Goal: Information Seeking & Learning: Learn about a topic

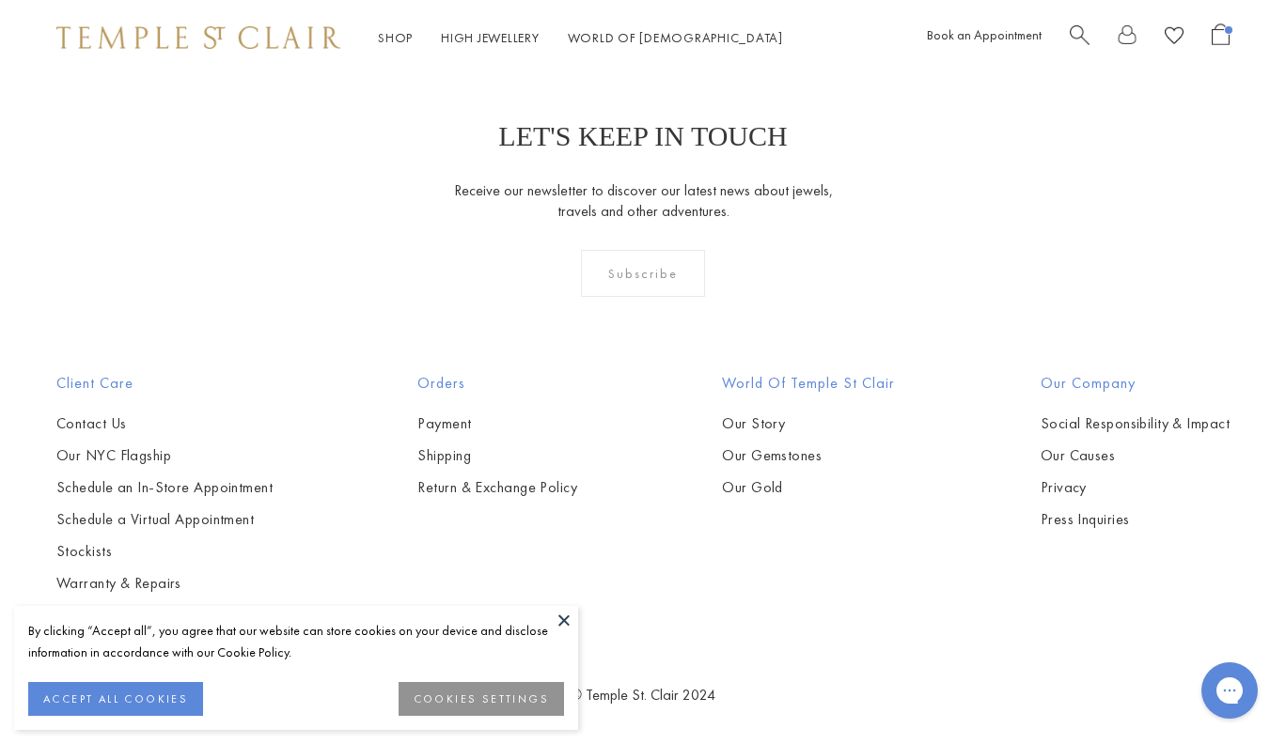
scroll to position [4871, 0]
click at [788, 454] on link "Our Gemstones" at bounding box center [808, 456] width 173 height 21
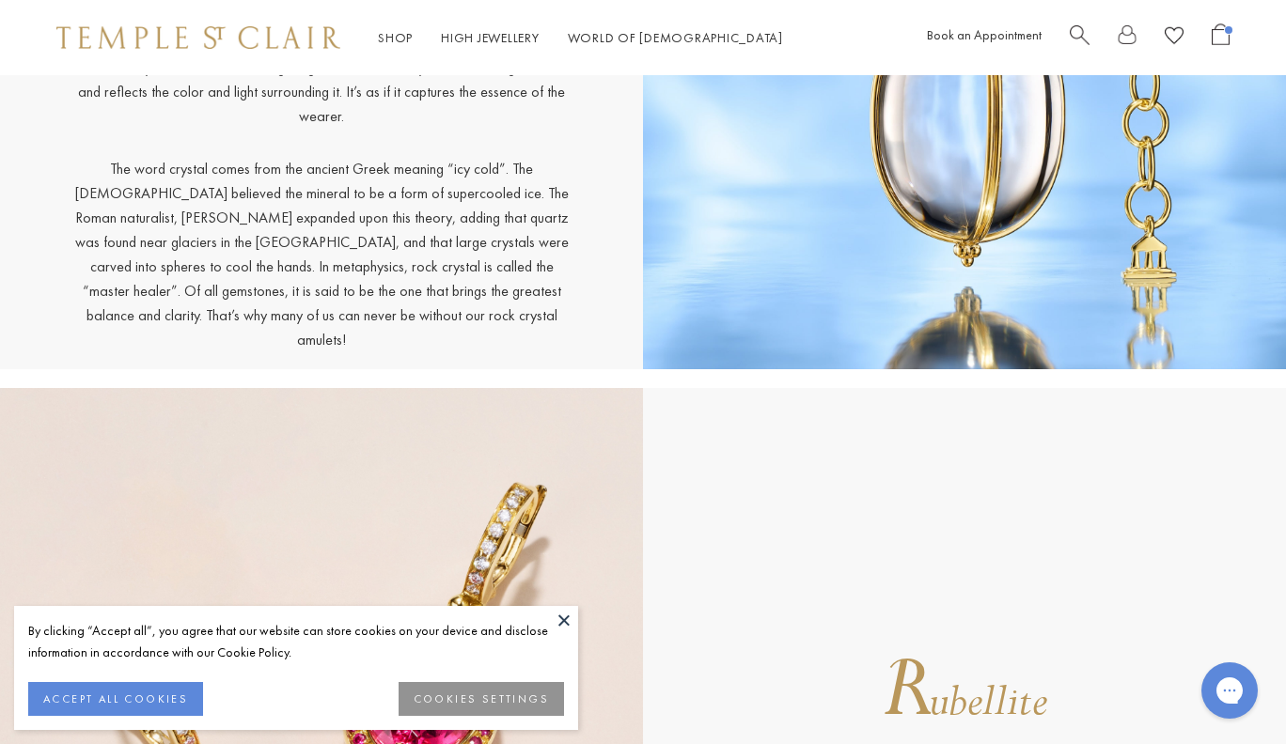
scroll to position [13023, 0]
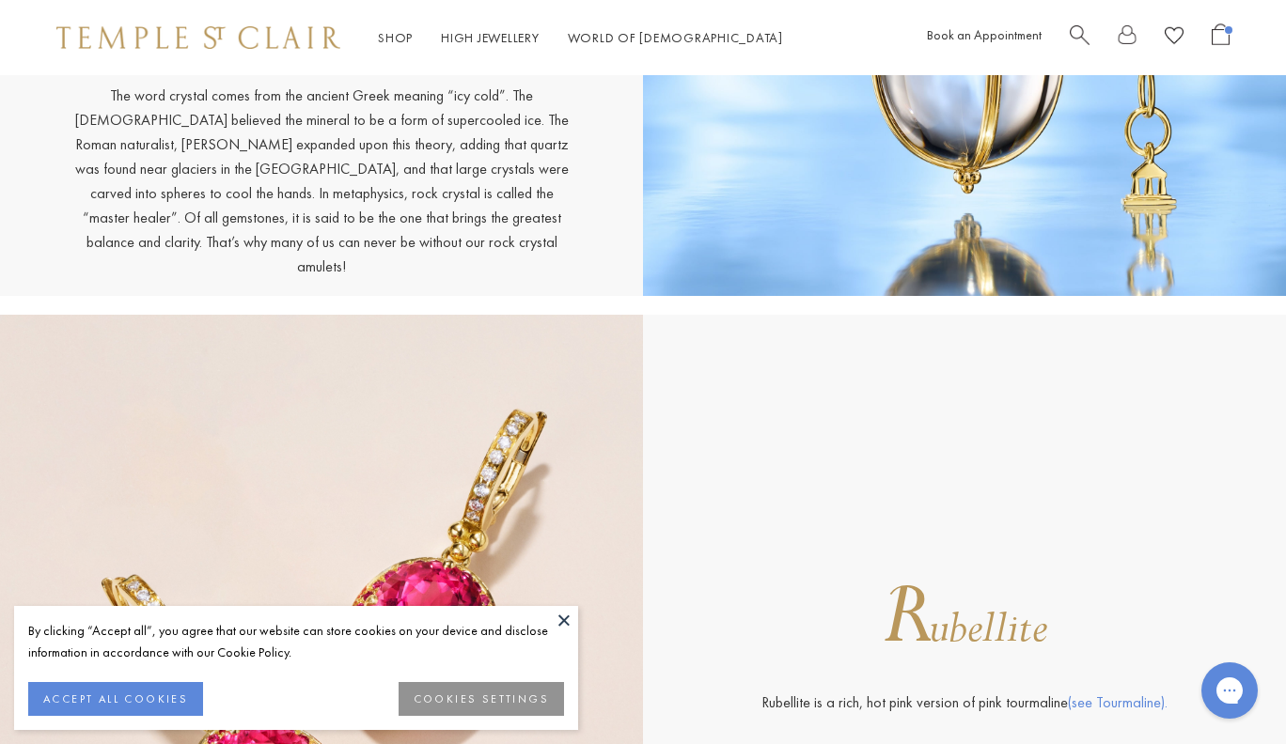
click at [566, 613] on button at bounding box center [564, 620] width 28 height 28
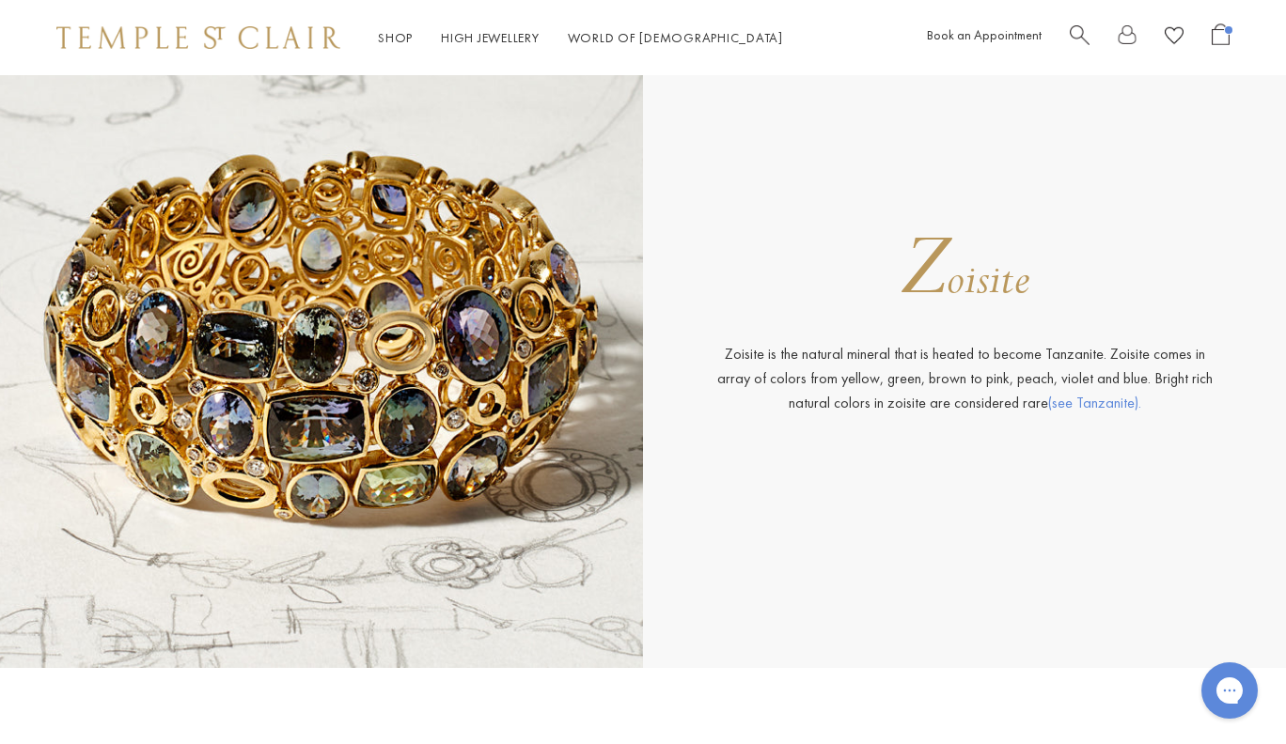
scroll to position [21697, 0]
click at [884, 354] on p "Zoisite is the natural mineral that is heated to become Tanzanite. Zoisite come…" at bounding box center [965, 379] width 508 height 73
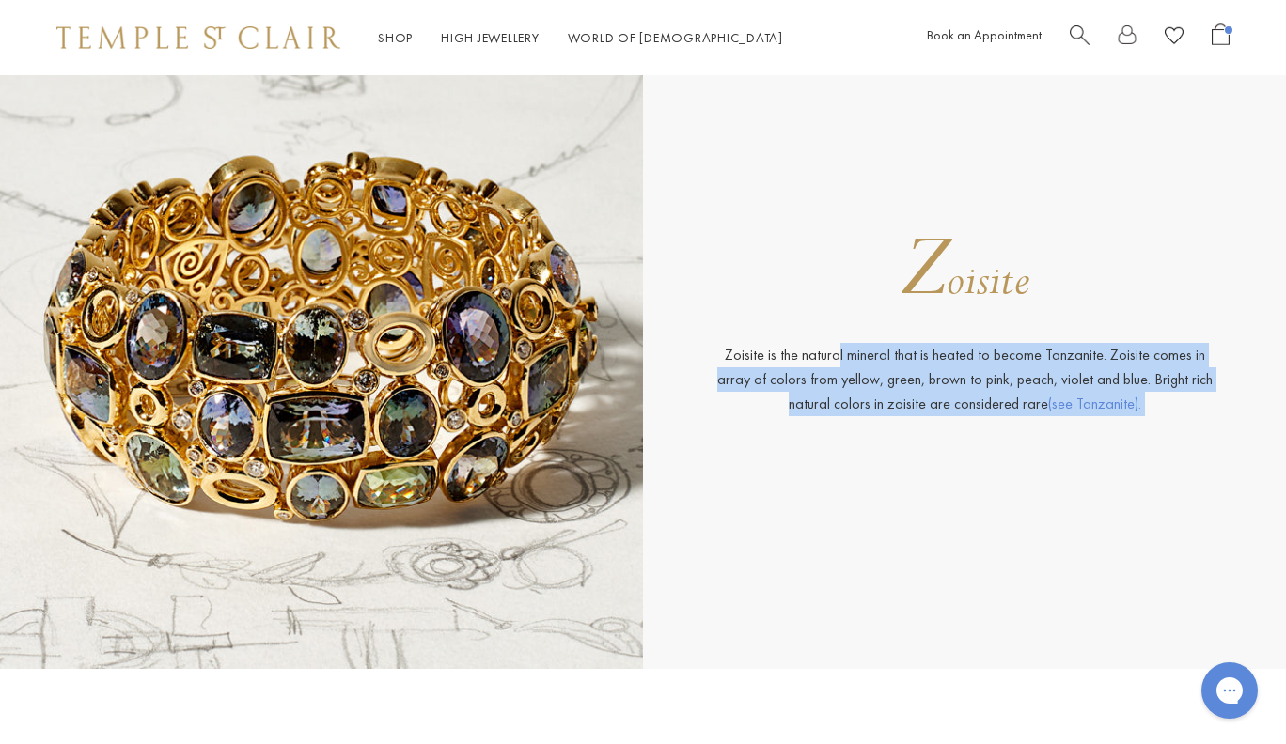
click at [884, 354] on p "Zoisite is the natural mineral that is heated to become Tanzanite. Zoisite come…" at bounding box center [965, 379] width 508 height 73
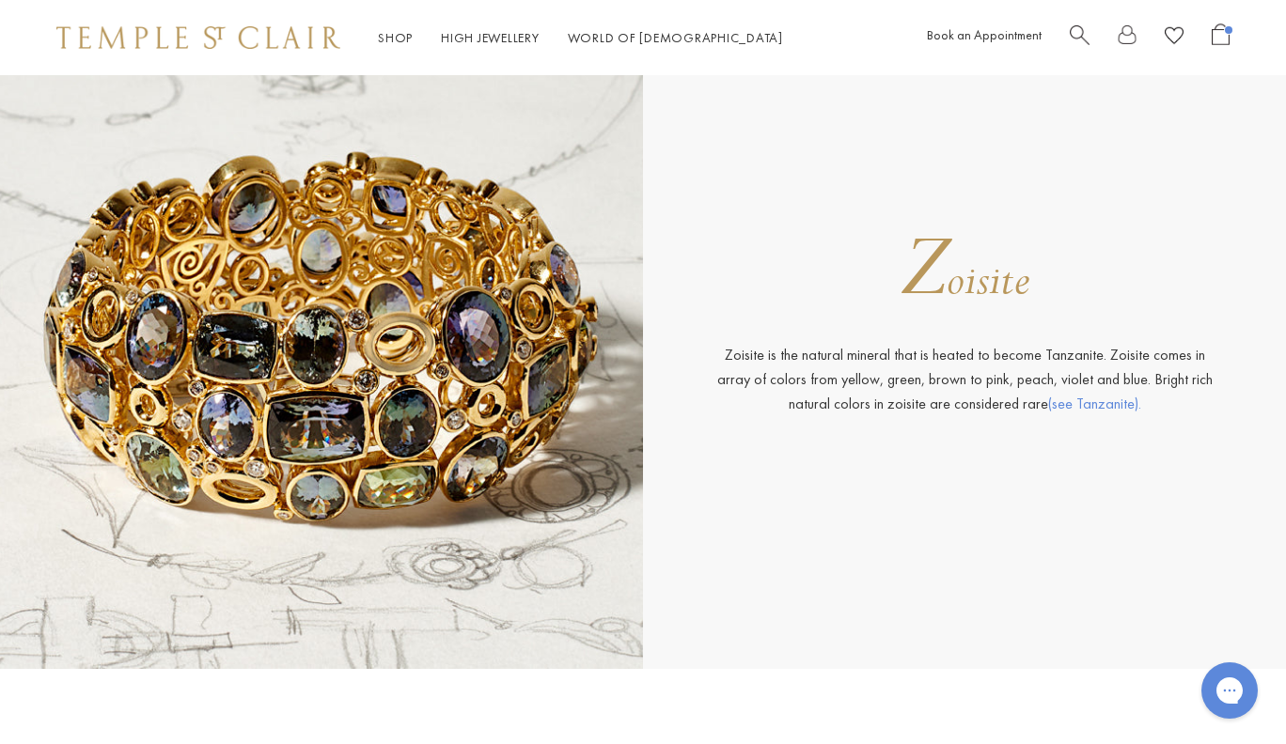
click at [968, 240] on div "Z oisite Zoisite is the natural mineral that is heated to become Tanzanite. Zoi…" at bounding box center [964, 330] width 643 height 677
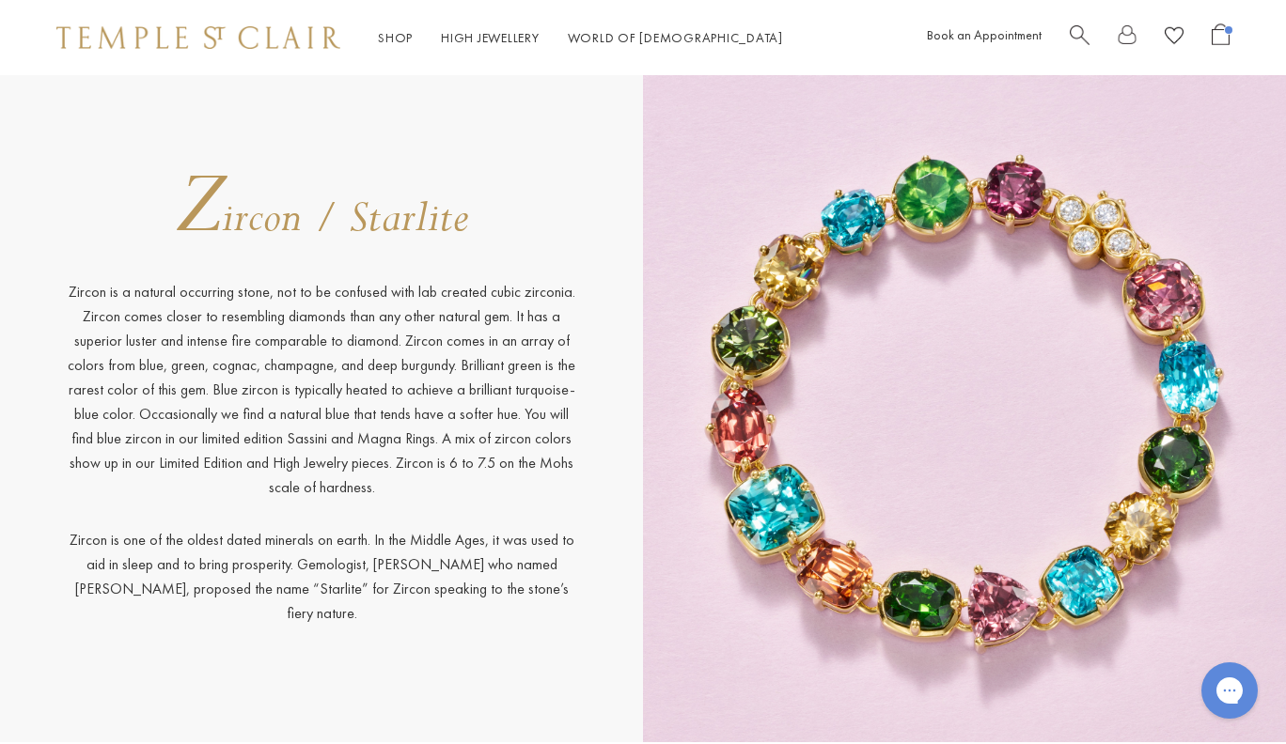
scroll to position [20928, 0]
click at [395, 194] on div "Z ircon / Starlite Zircon is a natural occurring stone, not to be confused with…" at bounding box center [321, 404] width 643 height 677
click at [395, 235] on span "ircon / Starlite" at bounding box center [345, 218] width 246 height 56
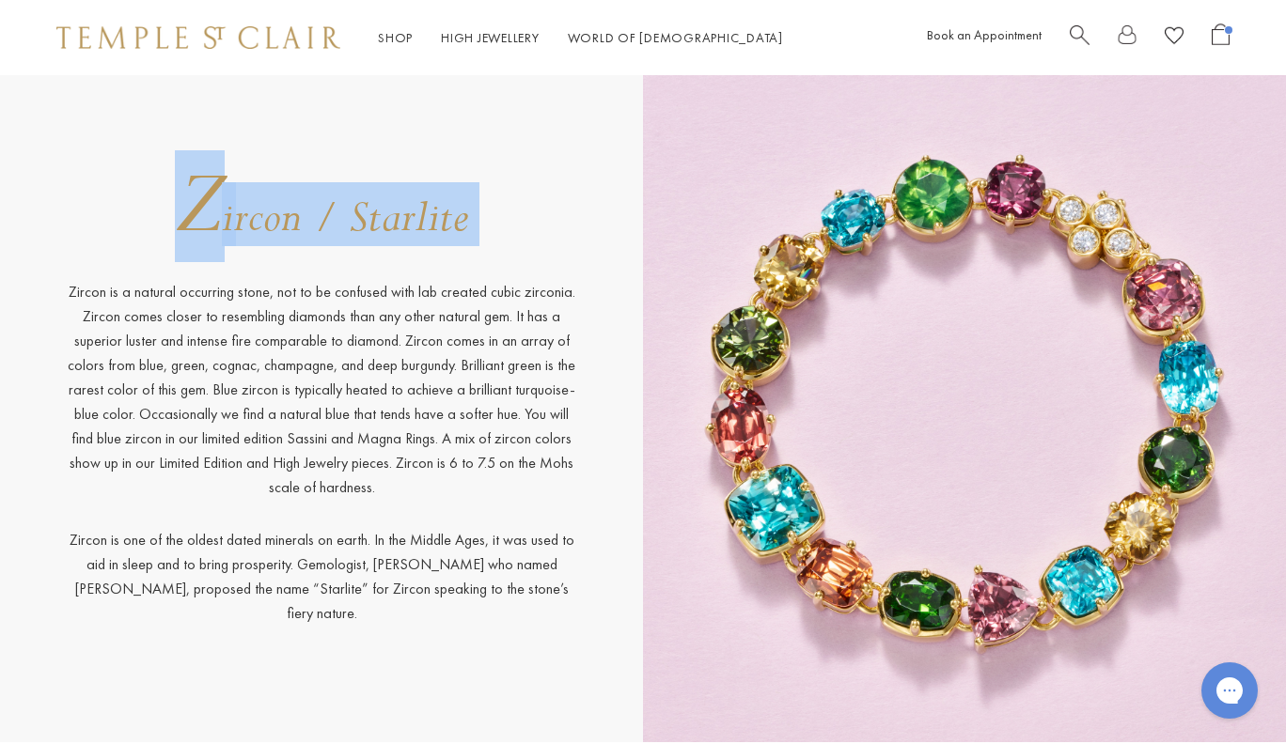
click at [395, 235] on span "ircon / Starlite" at bounding box center [345, 218] width 246 height 56
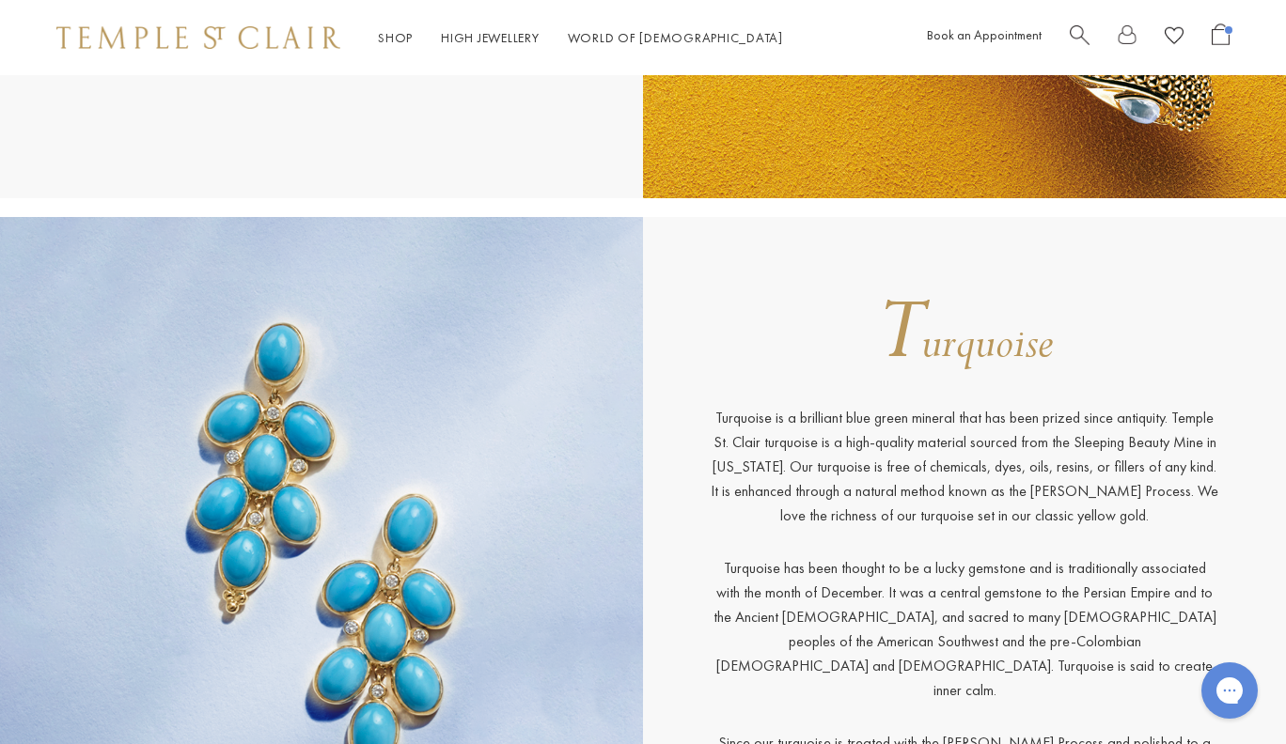
scroll to position [20026, 0]
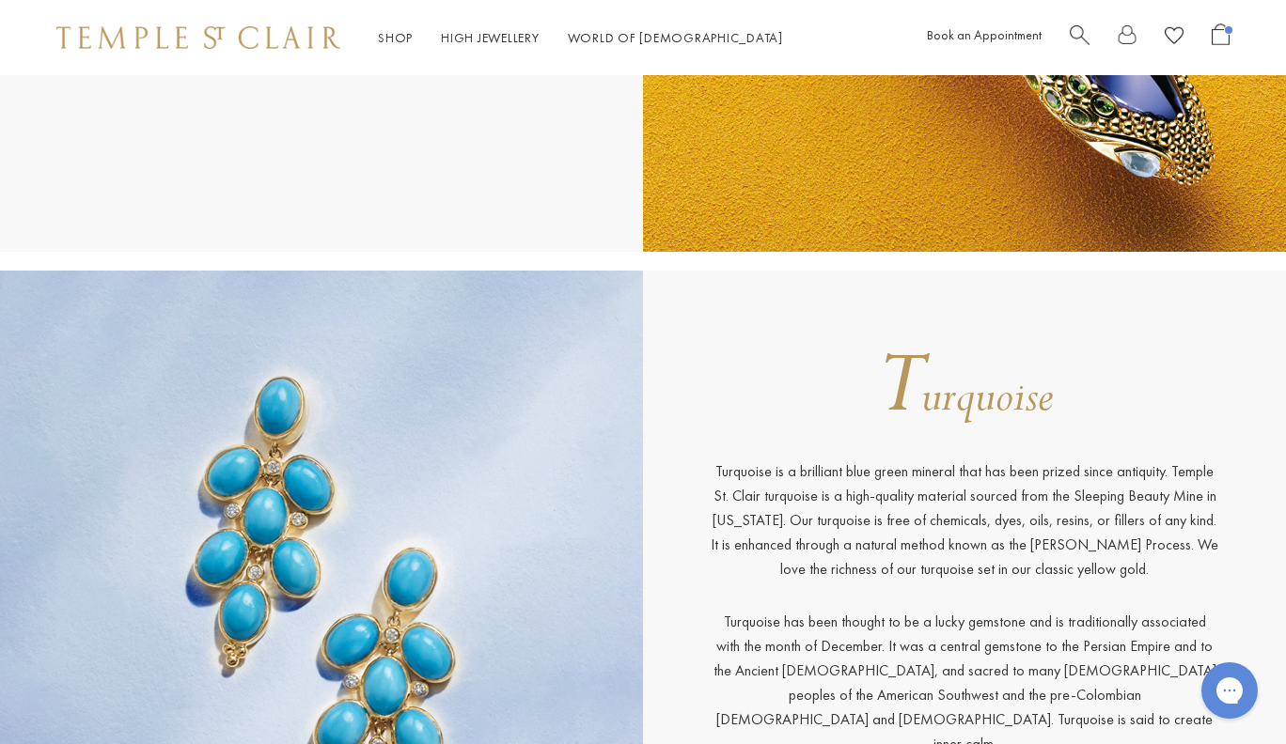
click at [963, 426] on span "urquoise" at bounding box center [987, 397] width 132 height 56
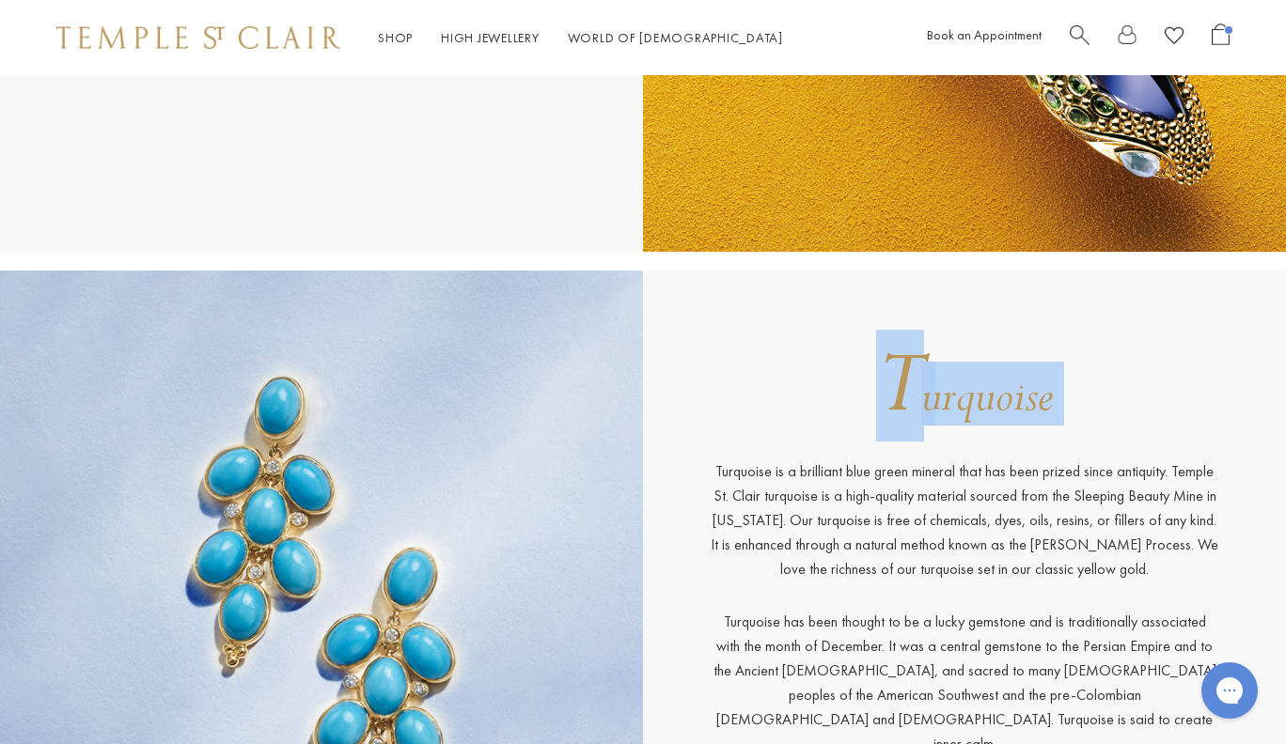
click at [963, 426] on span "urquoise" at bounding box center [987, 397] width 132 height 56
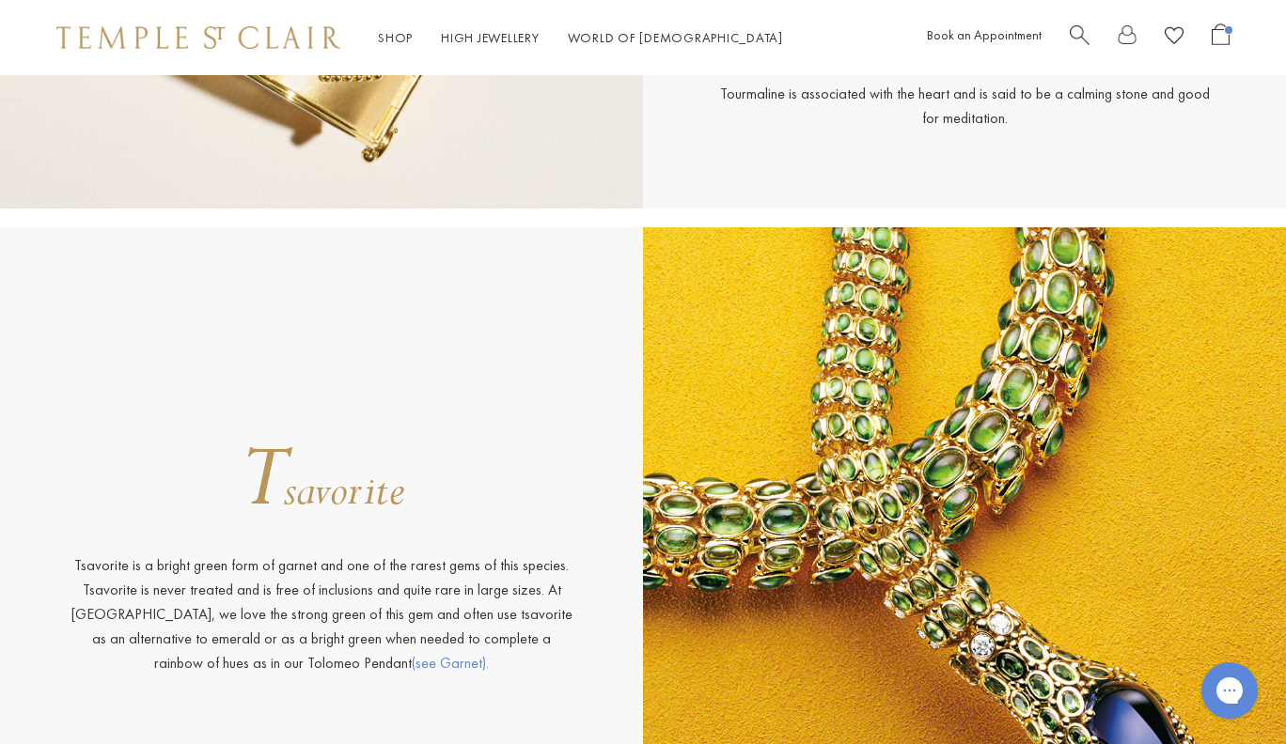
scroll to position [19374, 0]
click at [371, 501] on span "savorite" at bounding box center [344, 491] width 120 height 56
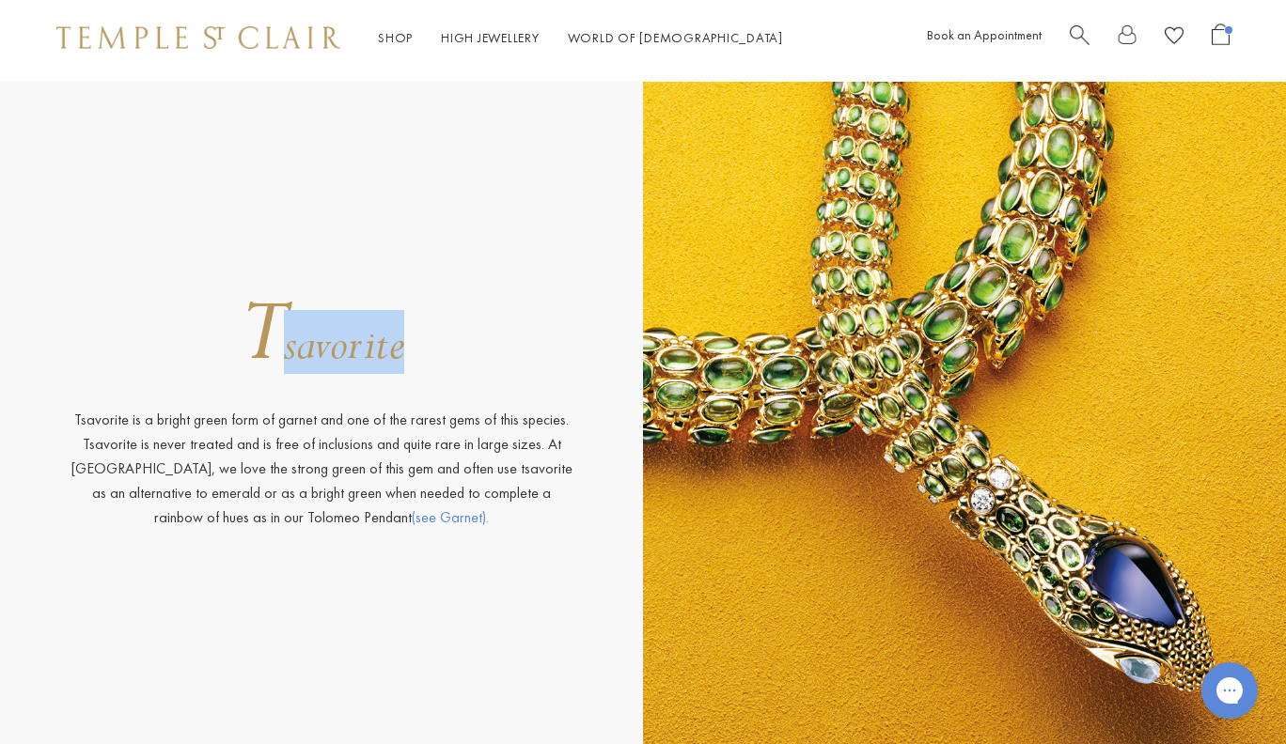
scroll to position [19623, 0]
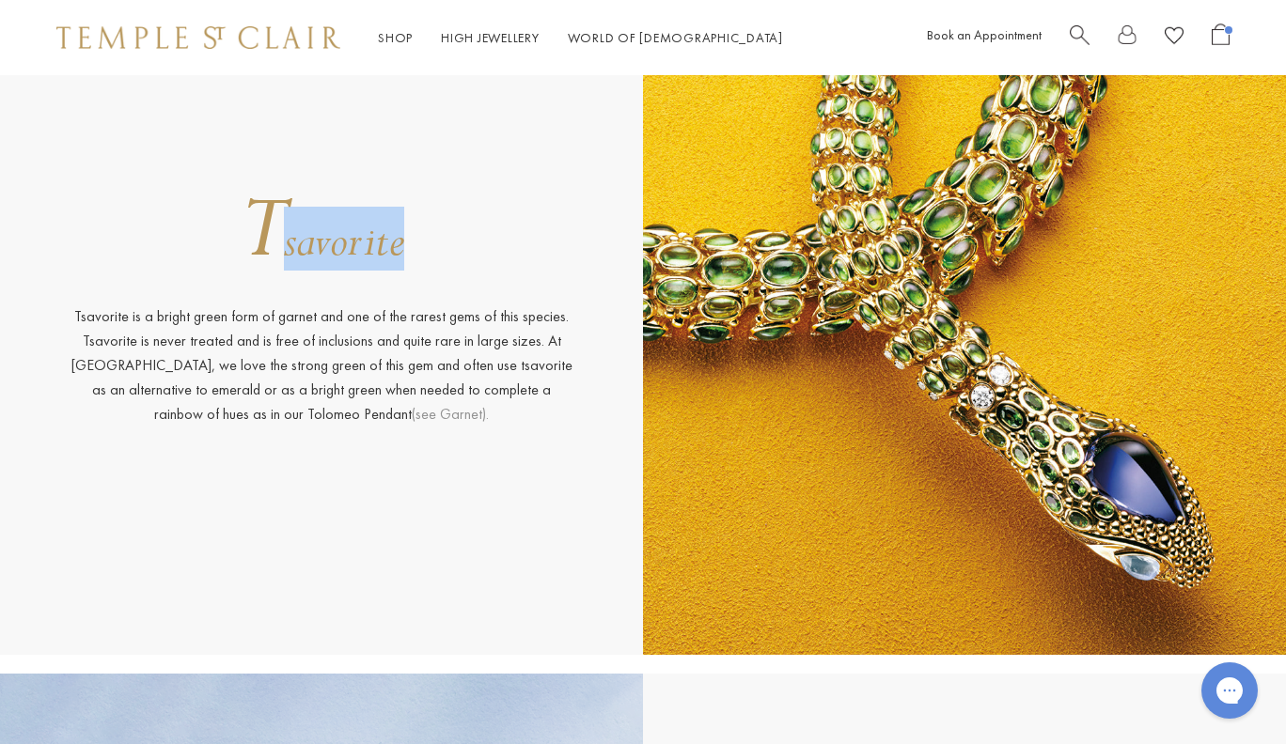
click at [412, 415] on link "(see Garnet)." at bounding box center [450, 414] width 77 height 20
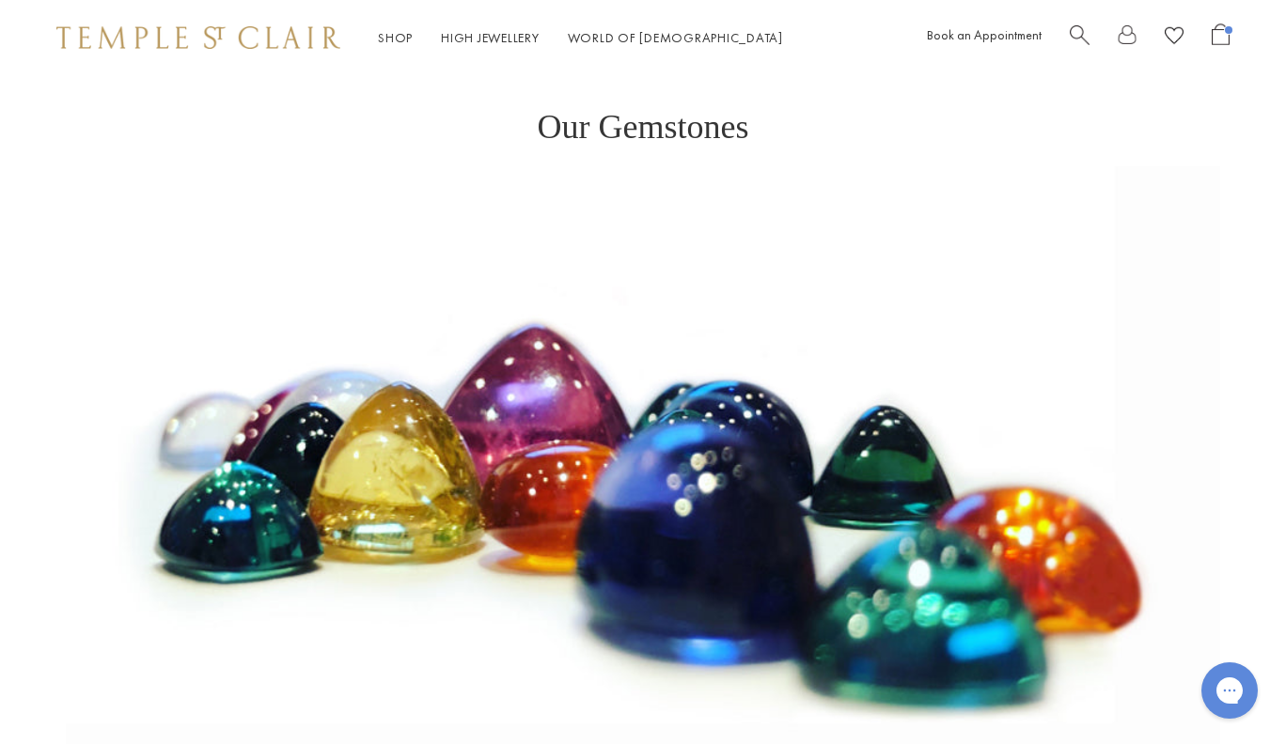
scroll to position [5, 0]
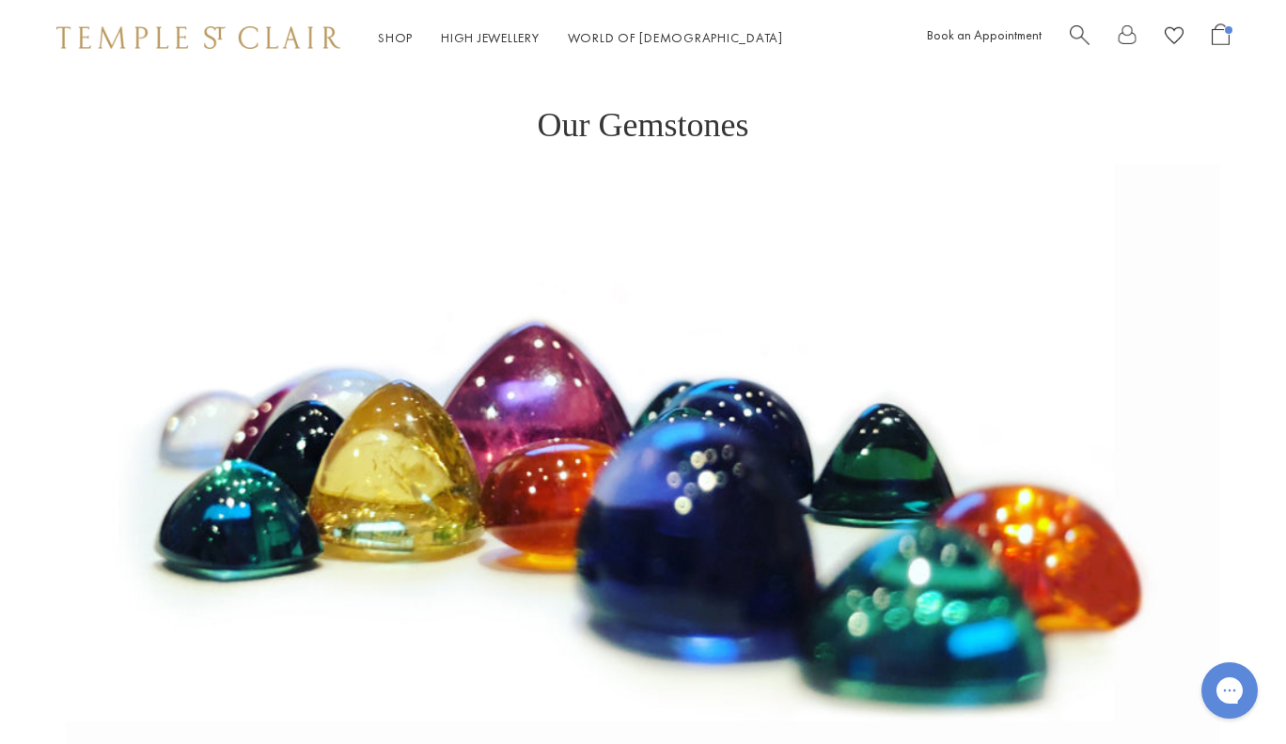
click at [160, 55] on div "Shop Shop Categories Amulets Pendants & Charms Lockets Chains & Leather Cords E…" at bounding box center [643, 37] width 1286 height 75
click at [162, 23] on div "Shop Shop Categories Amulets Pendants & Charms Lockets Chains & Leather Cords E…" at bounding box center [643, 37] width 1286 height 75
click at [149, 48] on img at bounding box center [198, 37] width 284 height 23
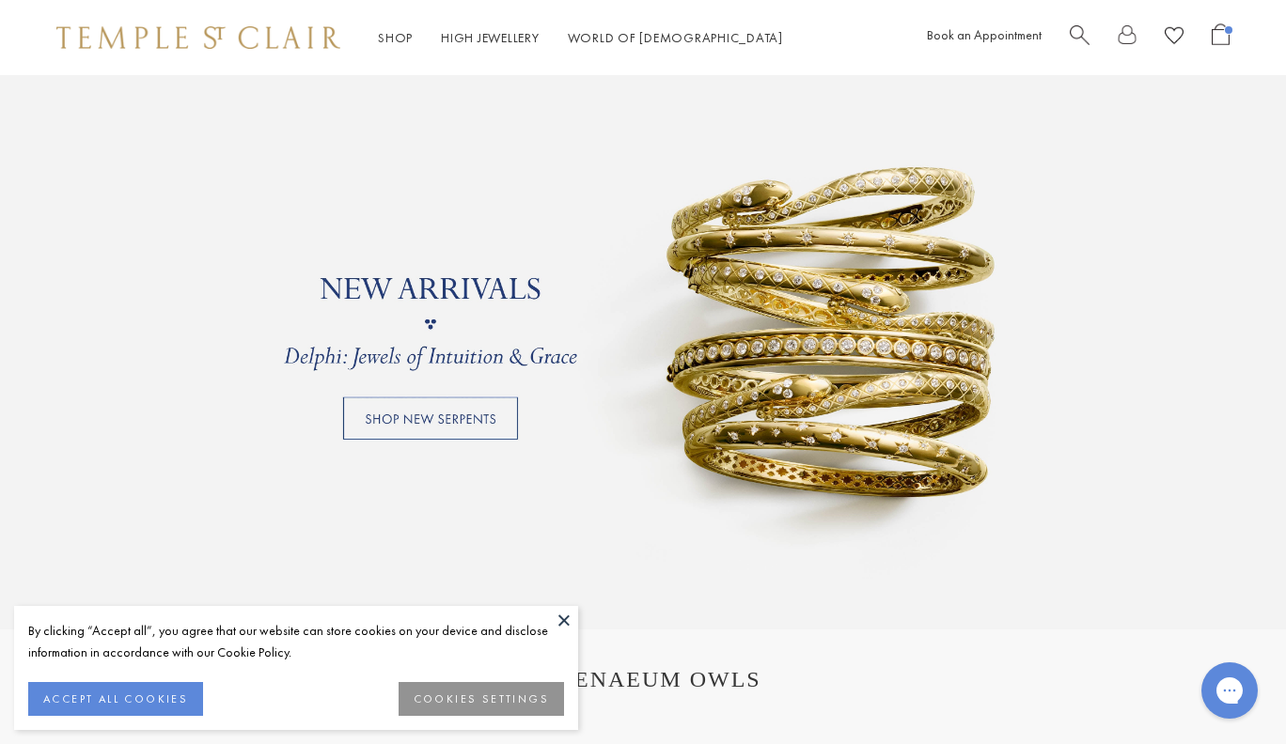
scroll to position [1400, 0]
click at [564, 625] on button at bounding box center [564, 620] width 28 height 28
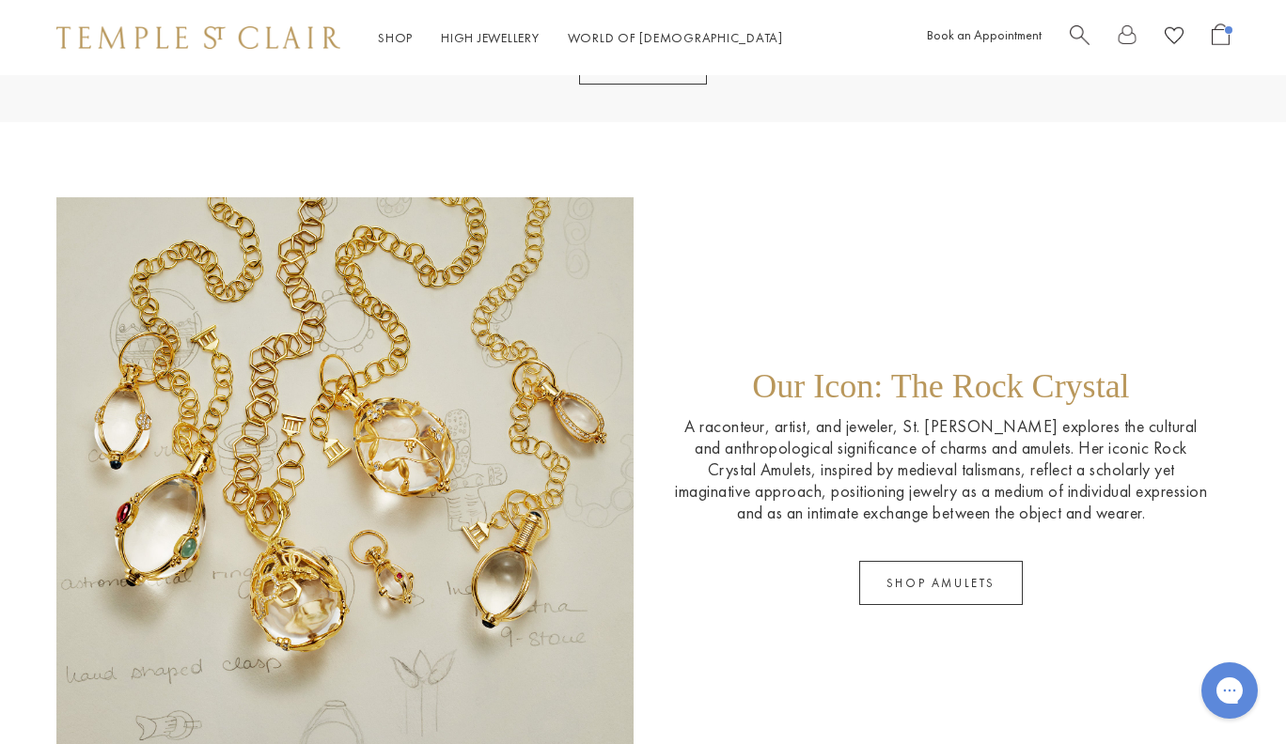
scroll to position [2562, 0]
